Goal: Task Accomplishment & Management: Manage account settings

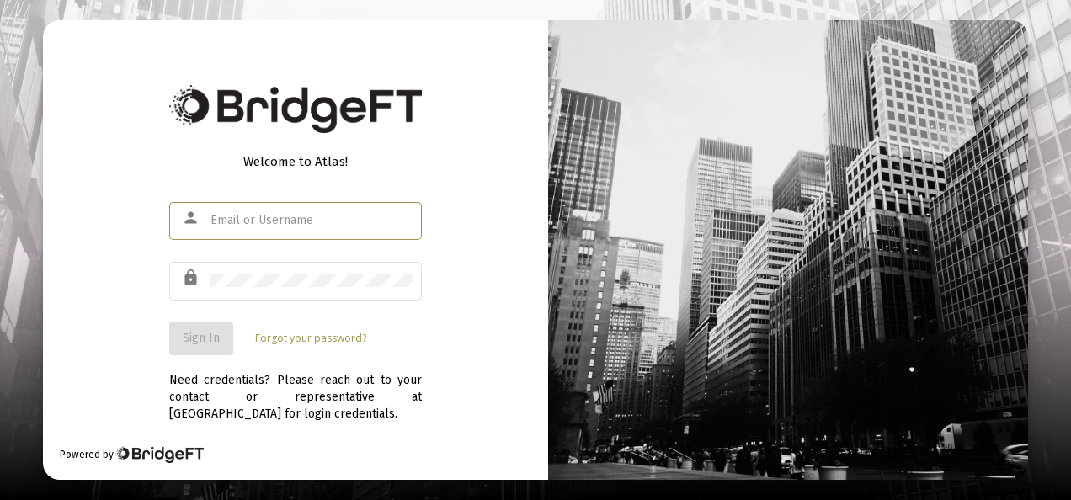
click at [232, 218] on input "text" at bounding box center [312, 220] width 202 height 13
type input "[EMAIL_ADDRESS][DOMAIN_NAME]"
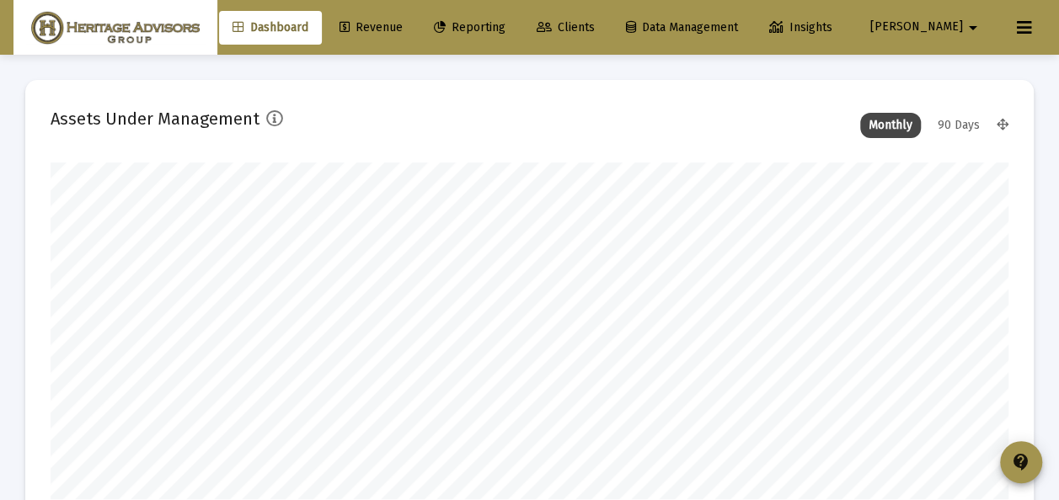
scroll to position [337, 513]
type input "[DATE]"
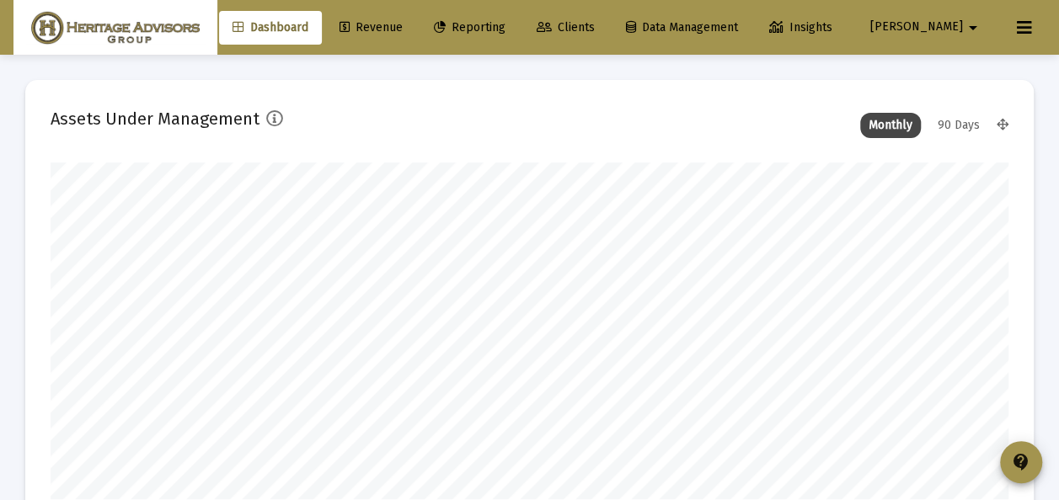
drag, startPoint x: 618, startPoint y: 25, endPoint x: 601, endPoint y: 34, distance: 18.8
click at [595, 25] on span "Clients" at bounding box center [566, 27] width 58 height 14
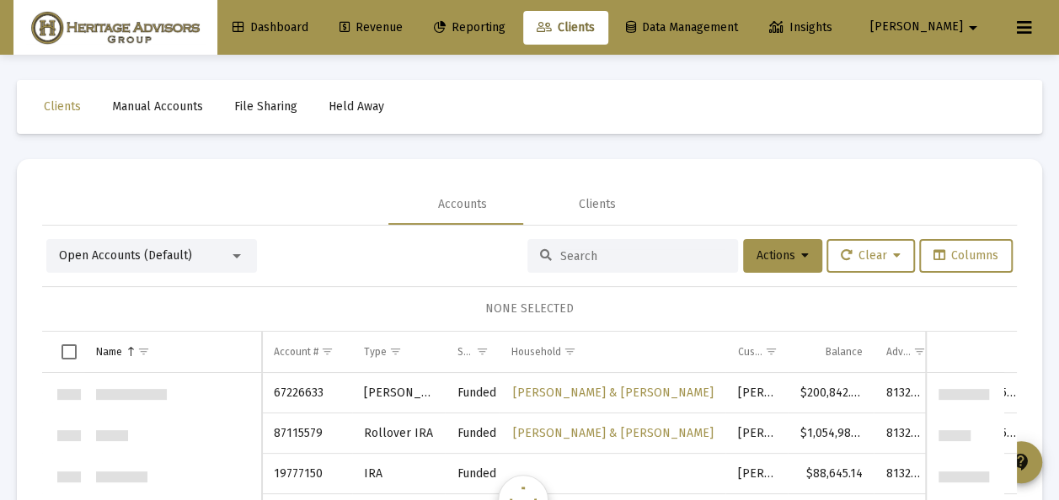
scroll to position [3234, 0]
click at [243, 252] on div at bounding box center [236, 255] width 15 height 13
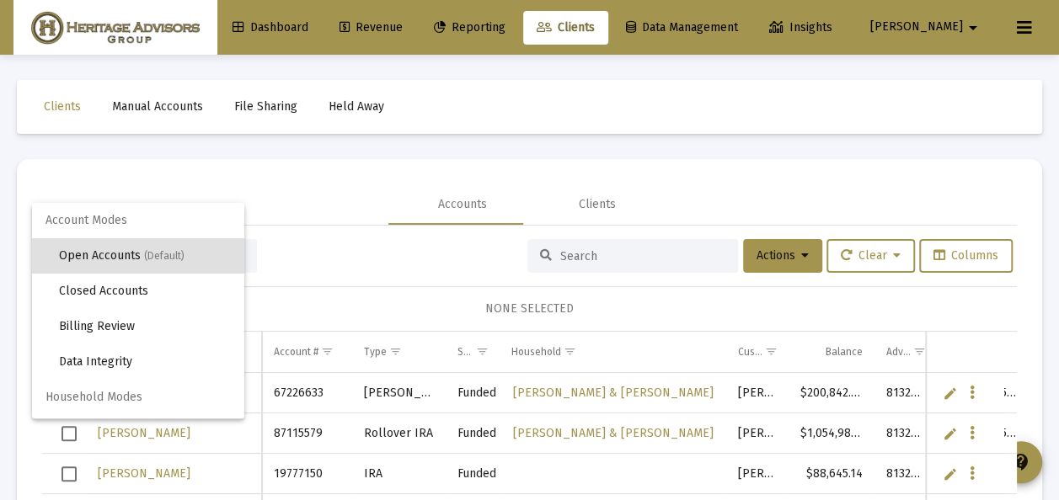
scroll to position [32, 0]
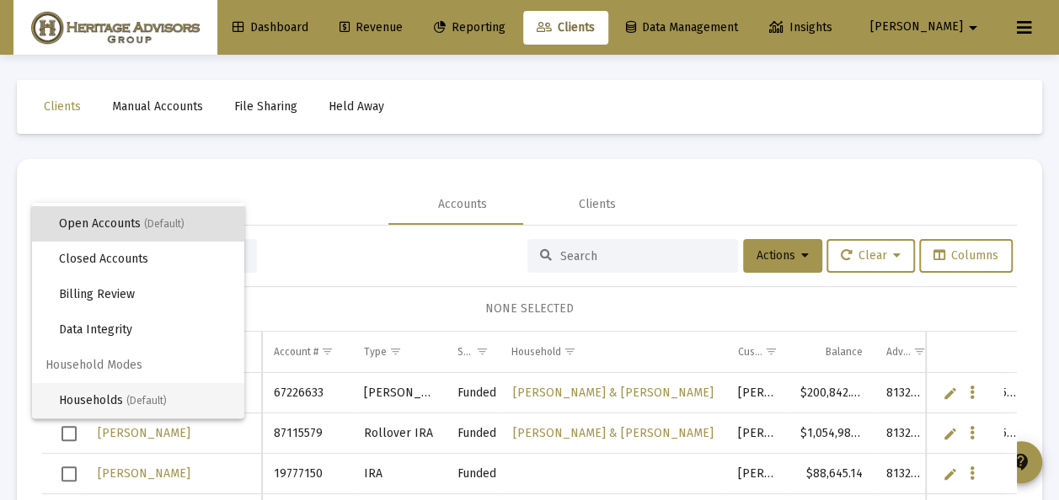
click at [131, 393] on span "Households (Default)" at bounding box center [145, 400] width 172 height 35
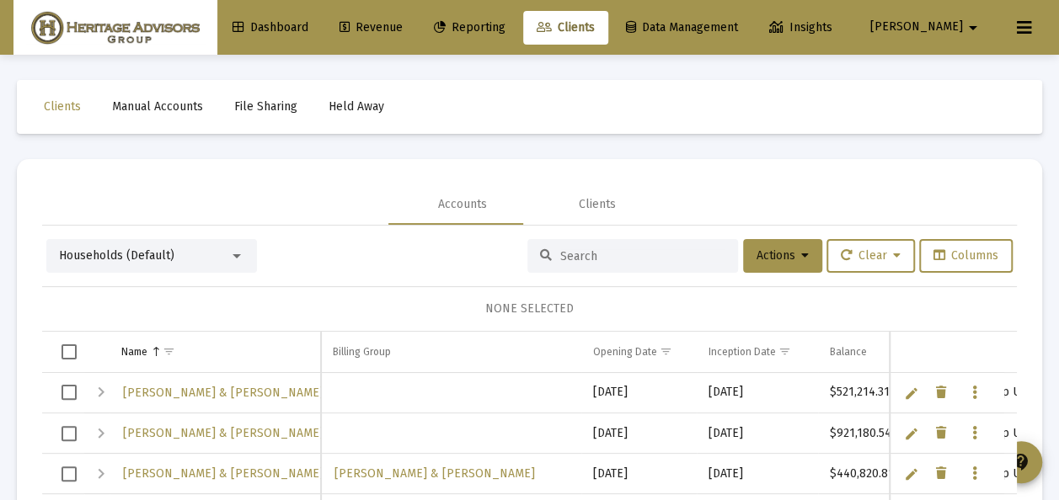
click at [66, 389] on span "Select row" at bounding box center [68, 392] width 15 height 15
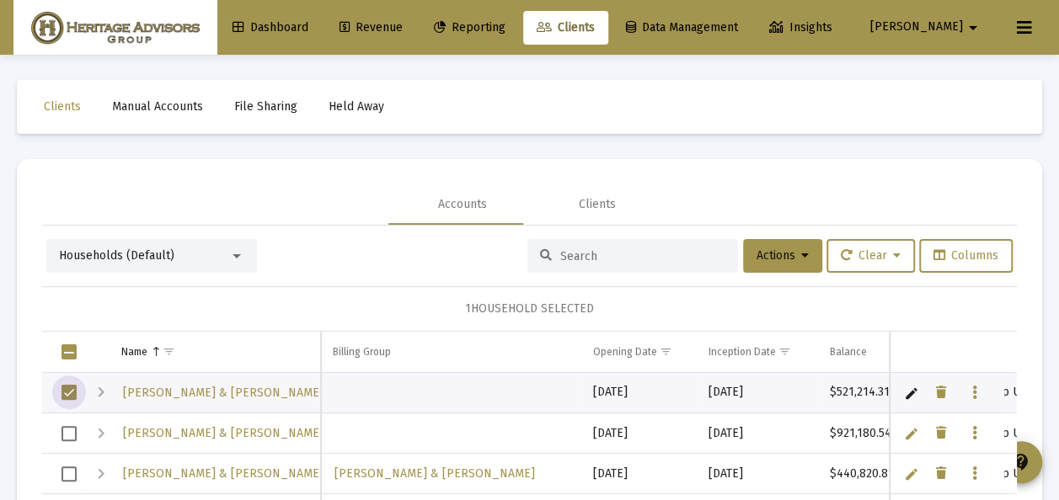
click at [66, 430] on span "Select row" at bounding box center [68, 433] width 15 height 15
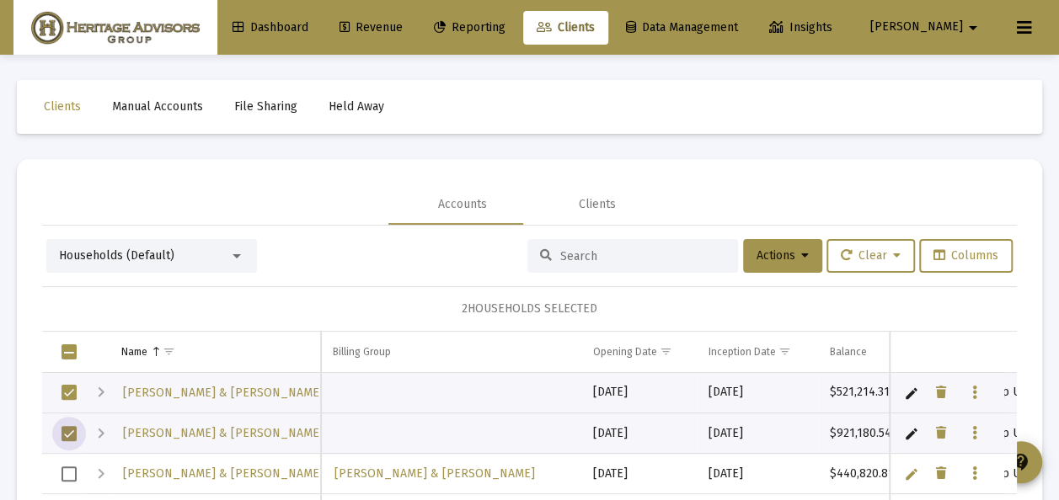
scroll to position [84, 0]
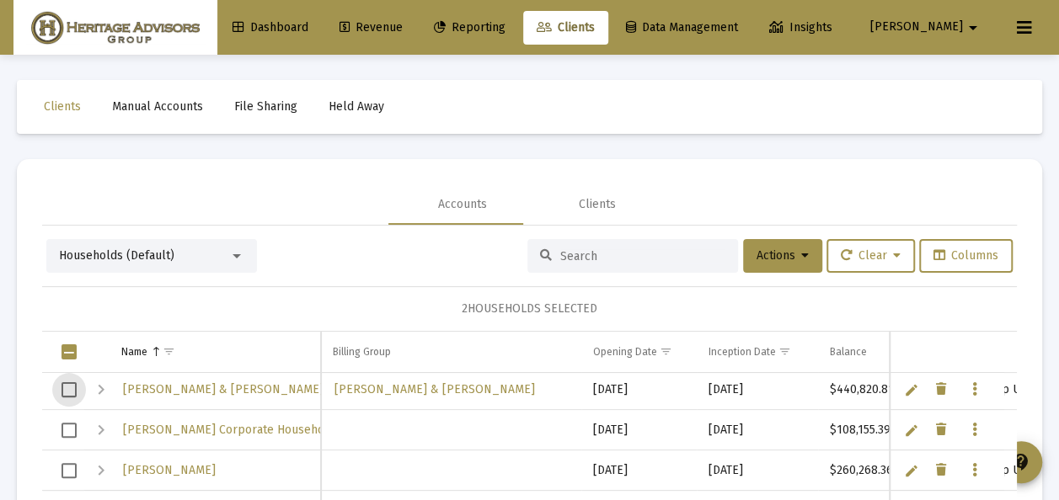
click at [71, 387] on span "Select row" at bounding box center [68, 389] width 15 height 15
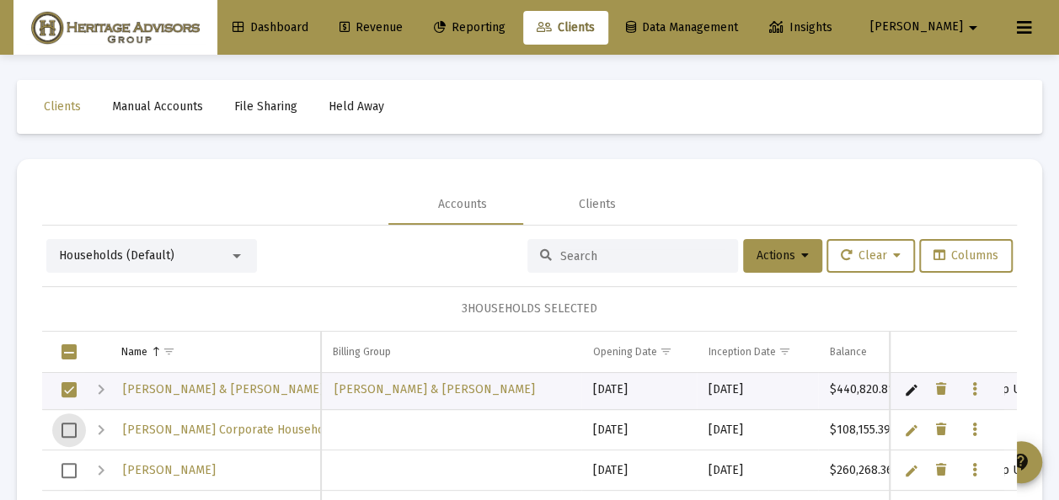
drag, startPoint x: 66, startPoint y: 427, endPoint x: 69, endPoint y: 455, distance: 28.0
click at [67, 427] on span "Select row" at bounding box center [68, 430] width 15 height 15
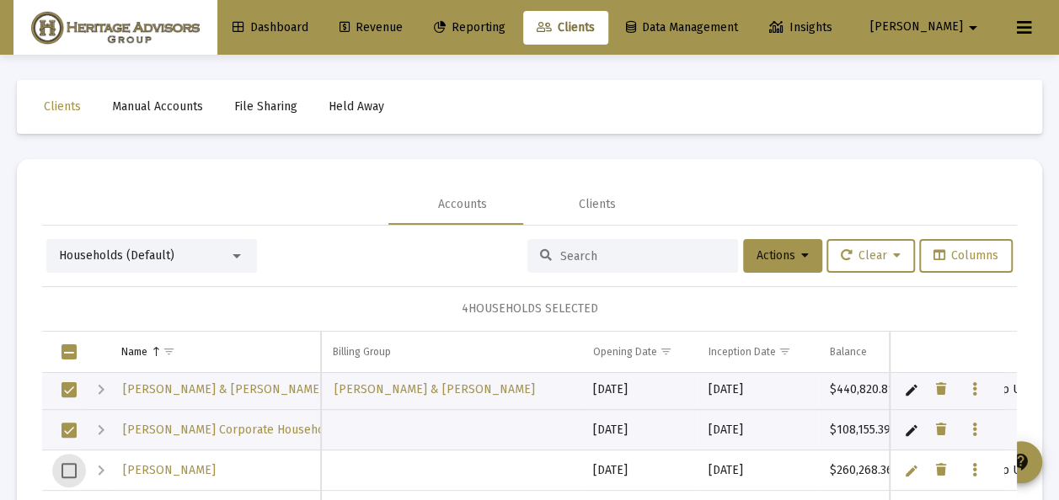
click at [68, 467] on span "Select row" at bounding box center [68, 470] width 15 height 15
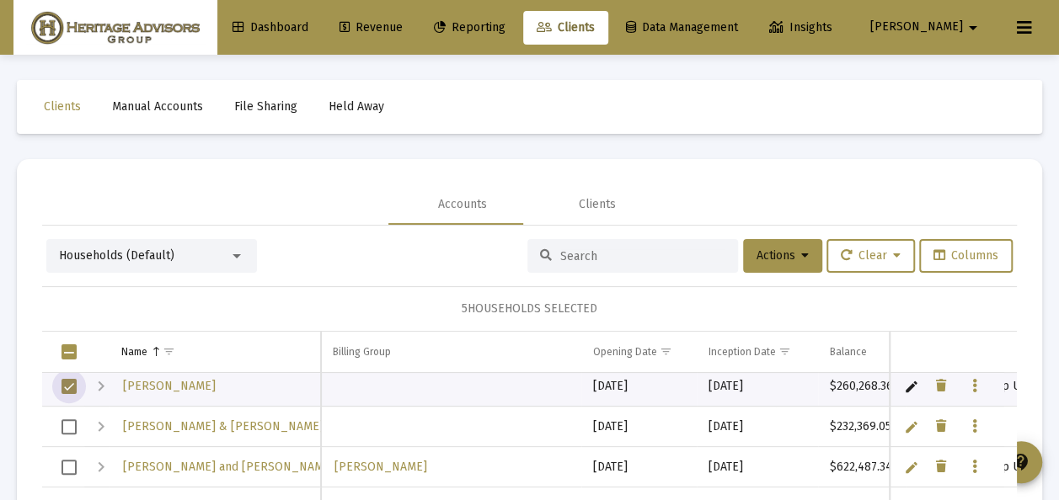
scroll to position [253, 0]
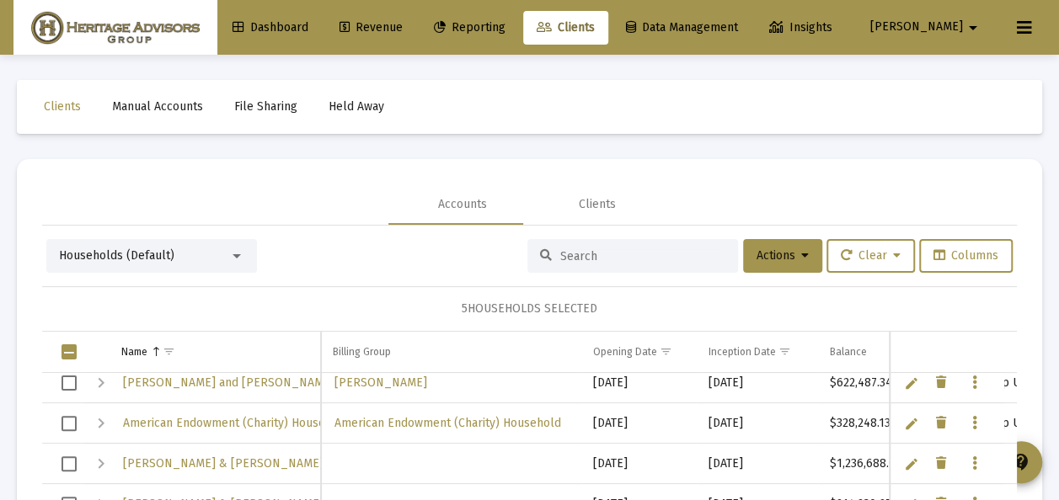
click at [71, 382] on span "Select row" at bounding box center [68, 383] width 15 height 15
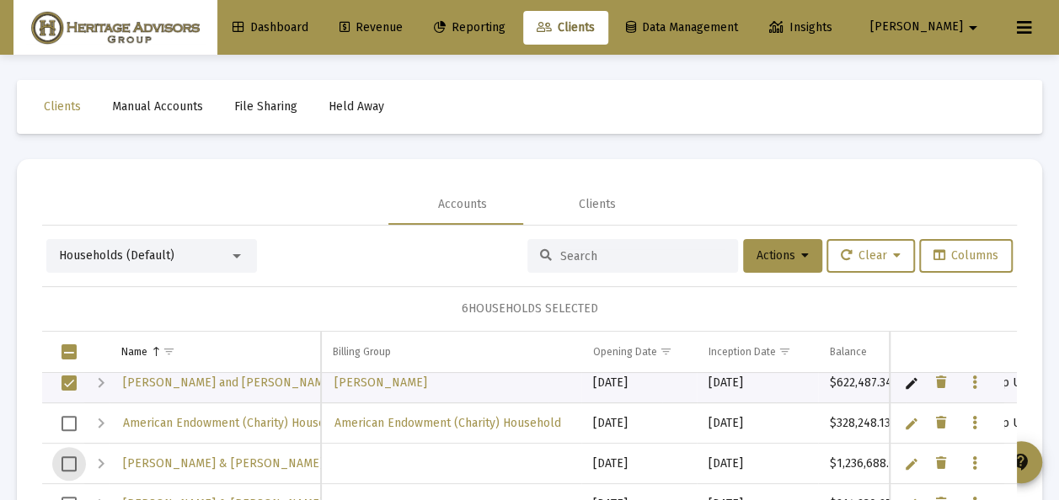
click at [72, 458] on span "Select row" at bounding box center [68, 464] width 15 height 15
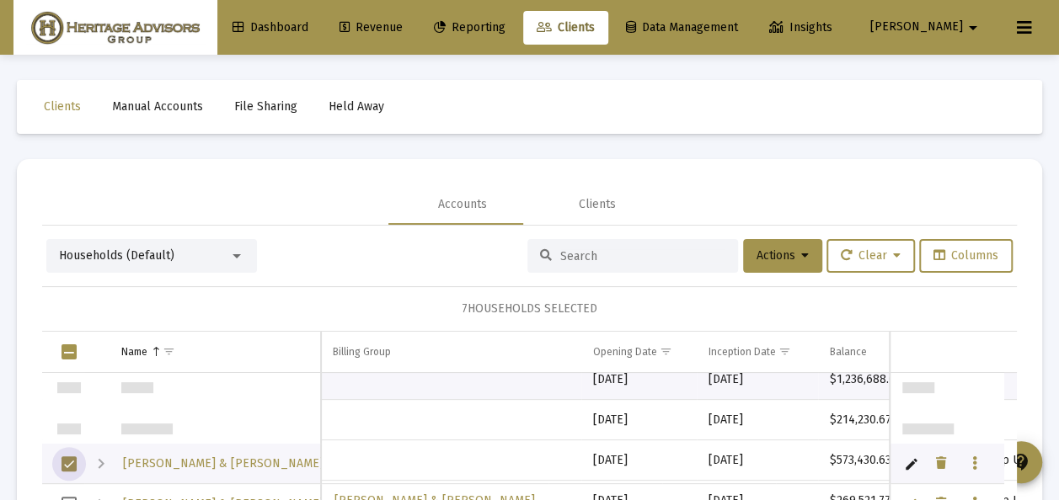
scroll to position [337, 0]
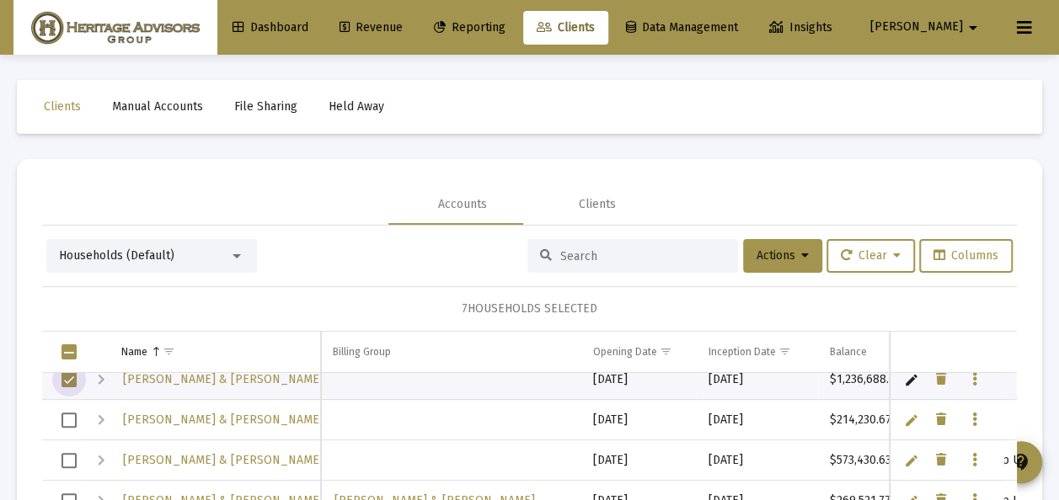
click at [67, 417] on span "Select row" at bounding box center [68, 420] width 15 height 15
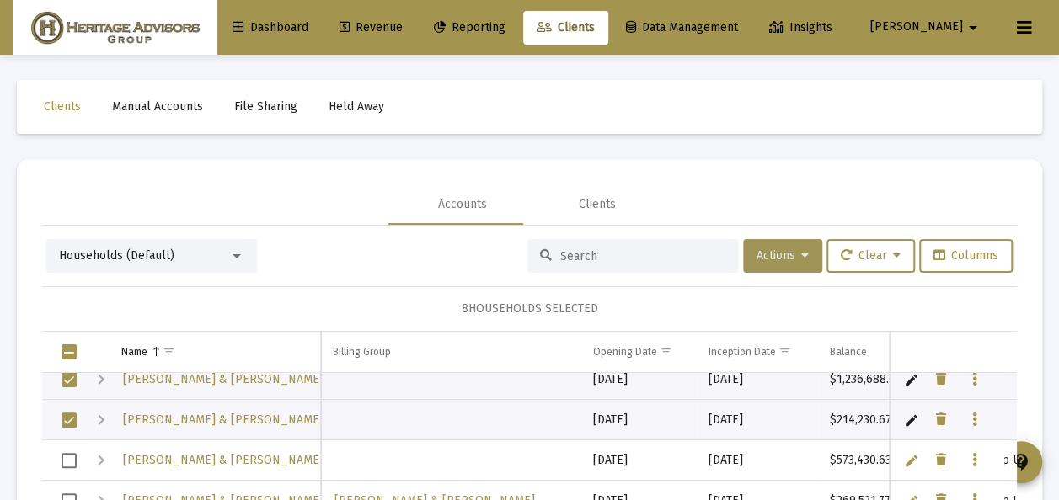
click at [763, 248] on button "Actions" at bounding box center [782, 256] width 79 height 34
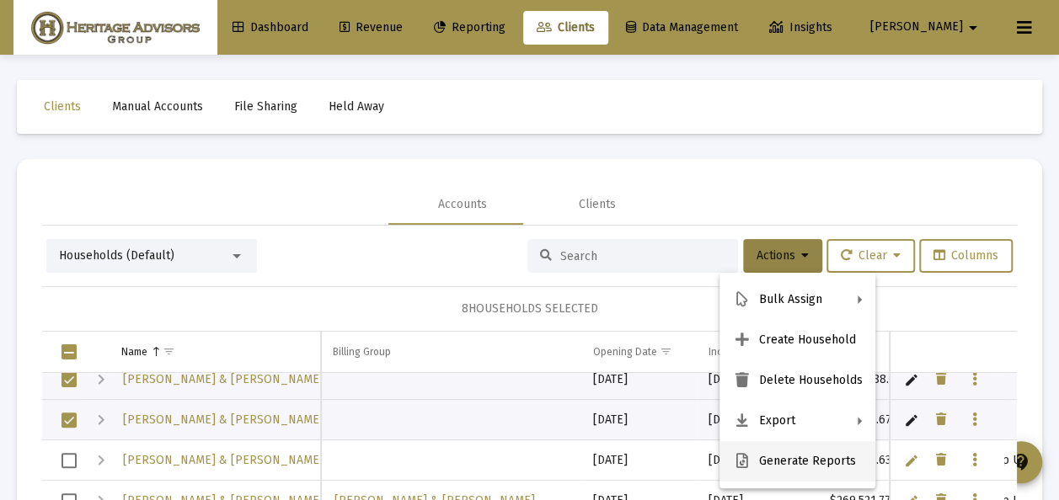
click at [768, 457] on button "Generate Reports" at bounding box center [797, 461] width 156 height 40
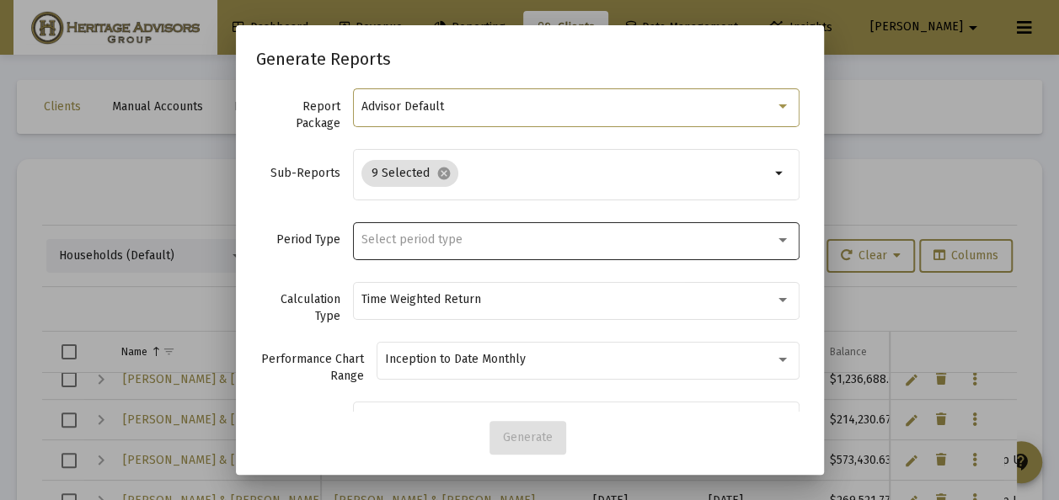
click at [409, 240] on span "Select period type" at bounding box center [411, 239] width 101 height 14
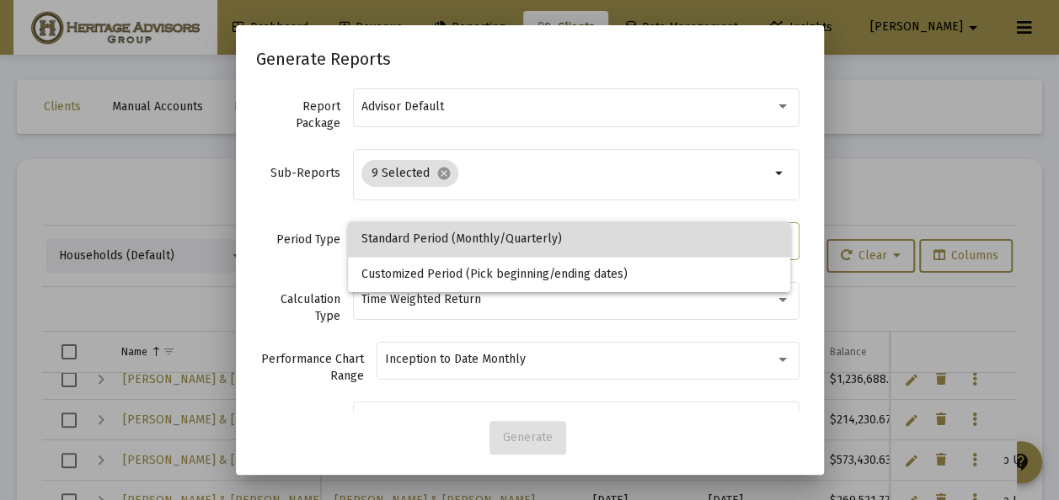
click at [409, 239] on span "Standard Period (Monthly/Quarterly)" at bounding box center [569, 239] width 416 height 35
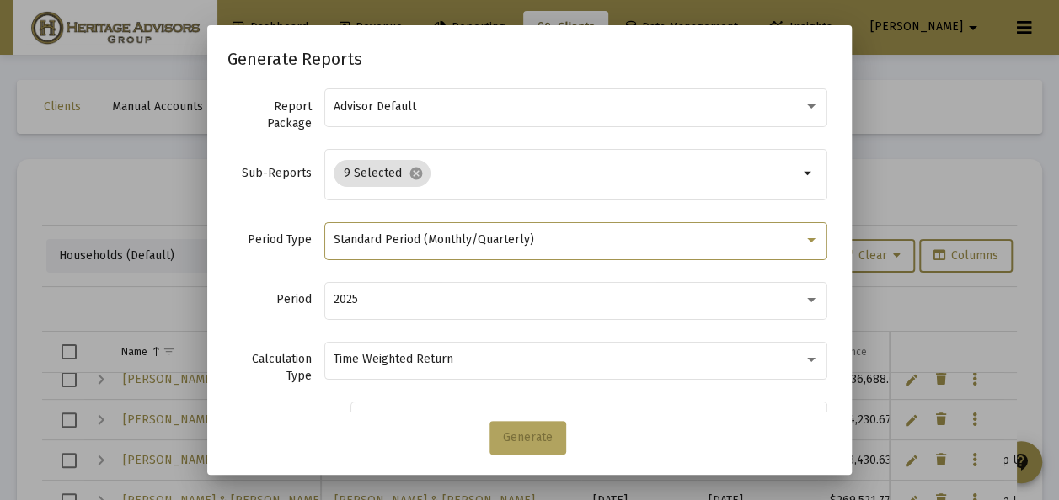
click at [513, 431] on span "Generate" at bounding box center [528, 437] width 50 height 14
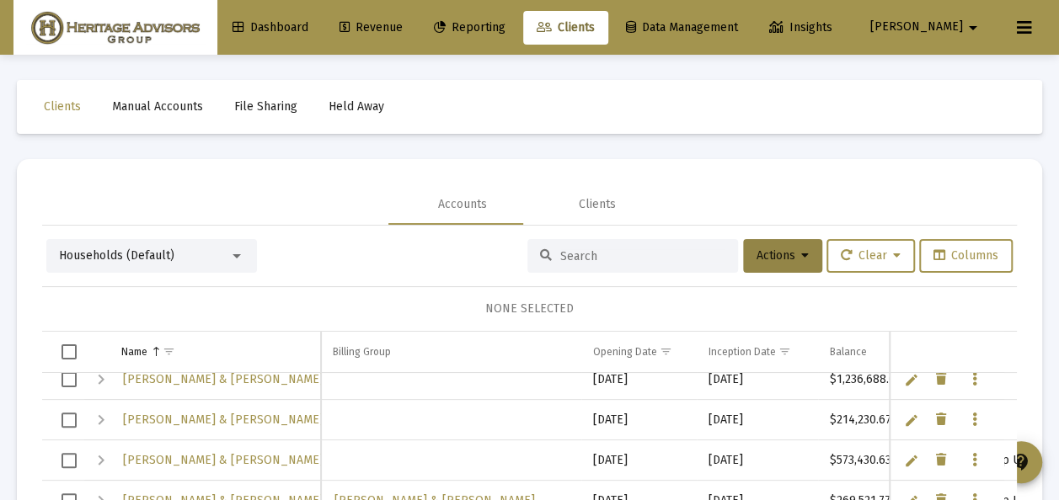
click at [505, 25] on span "Reporting" at bounding box center [470, 27] width 72 height 14
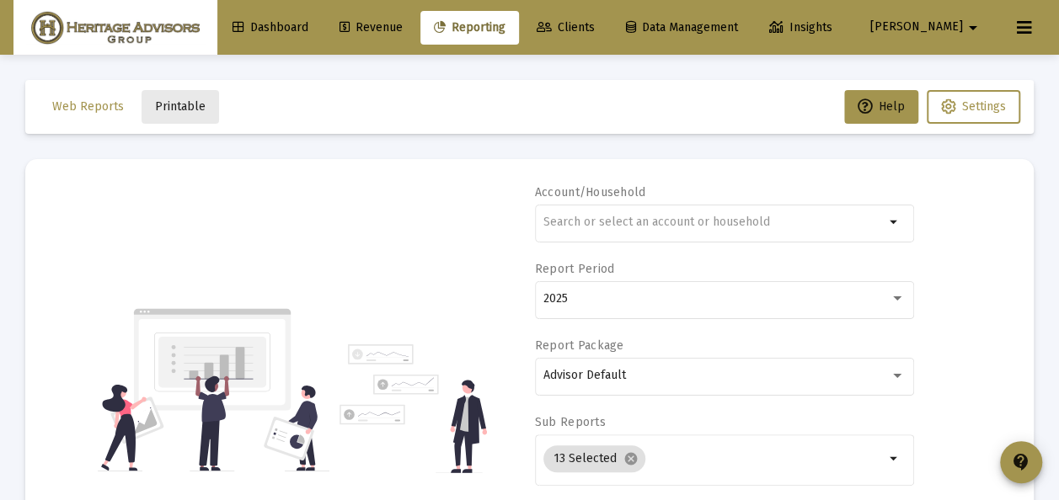
click at [186, 105] on span "Printable" at bounding box center [180, 106] width 51 height 14
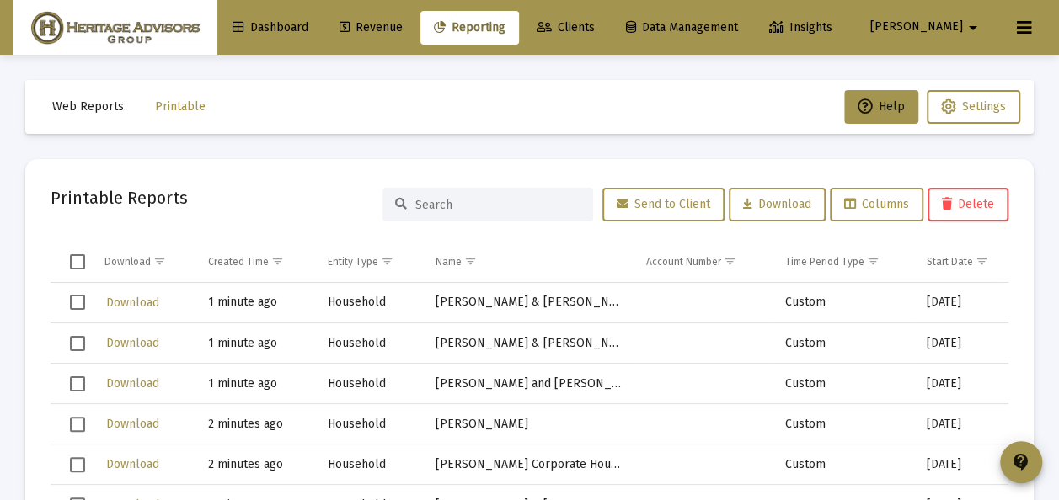
click at [79, 262] on span "Select all" at bounding box center [77, 261] width 15 height 15
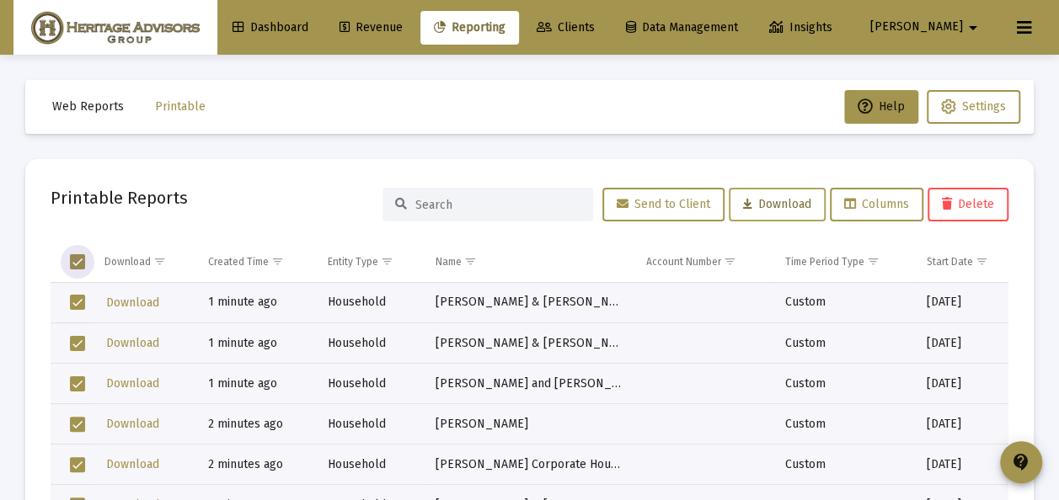
click at [763, 205] on span "Download" at bounding box center [777, 204] width 68 height 14
click at [987, 200] on span "Delete" at bounding box center [968, 204] width 52 height 14
